Goal: Information Seeking & Learning: Learn about a topic

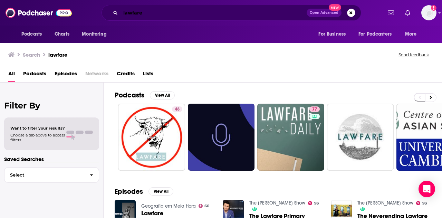
click at [142, 12] on input "lawfare" at bounding box center [213, 12] width 186 height 11
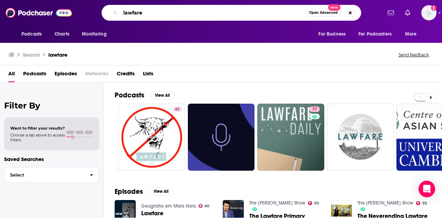
click at [142, 12] on input "lawfare" at bounding box center [212, 12] width 185 height 11
type input "best of both worlds"
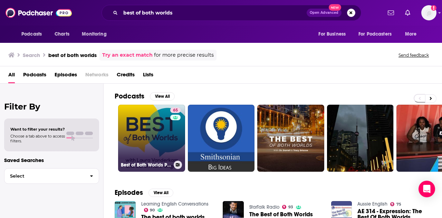
click at [147, 138] on link "65 Best of Both Worlds Podcast" at bounding box center [151, 138] width 67 height 67
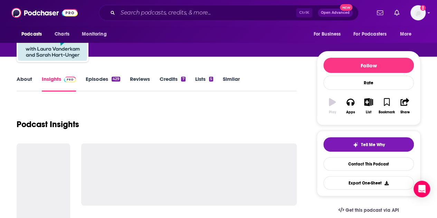
scroll to position [61, 0]
